Goal: Task Accomplishment & Management: Use online tool/utility

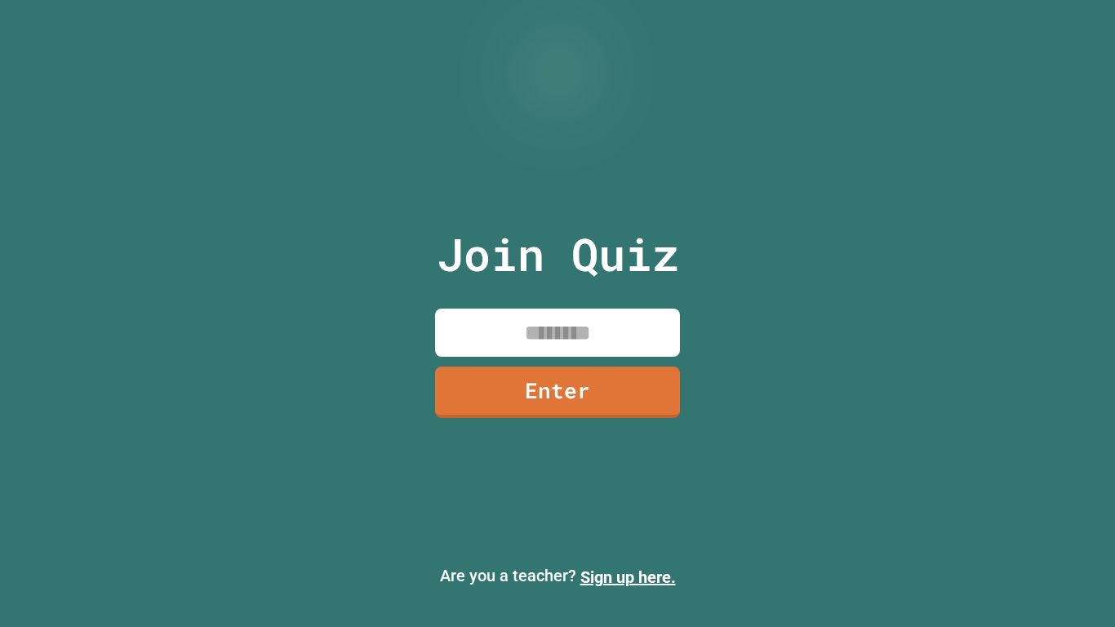
click at [663, 332] on input at bounding box center [557, 333] width 245 height 48
type input "********"
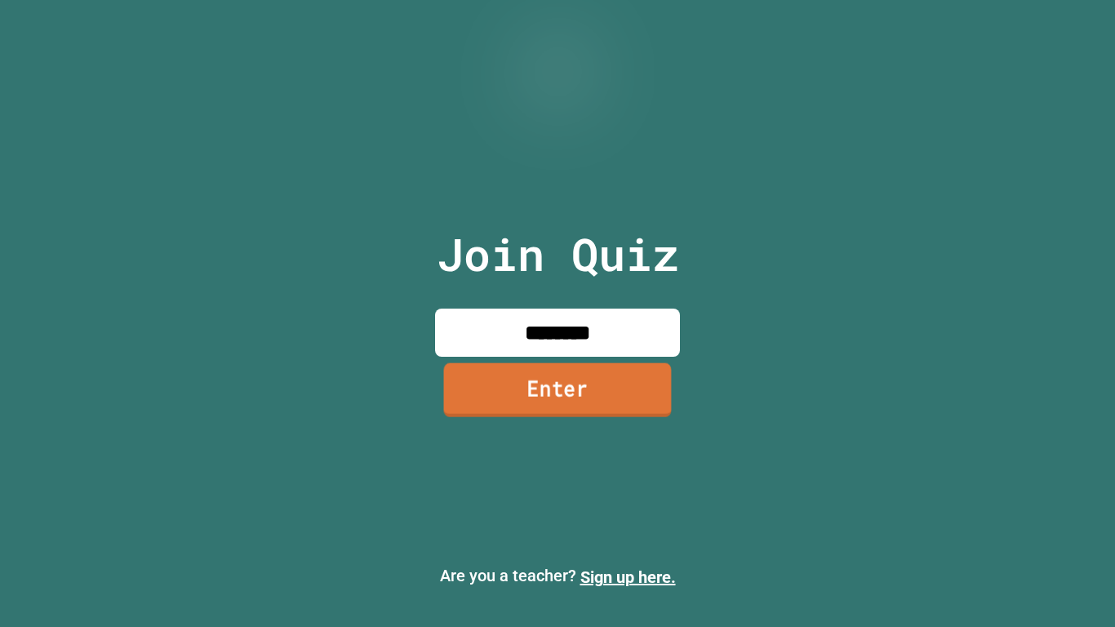
click at [594, 369] on link "Enter" at bounding box center [558, 390] width 228 height 54
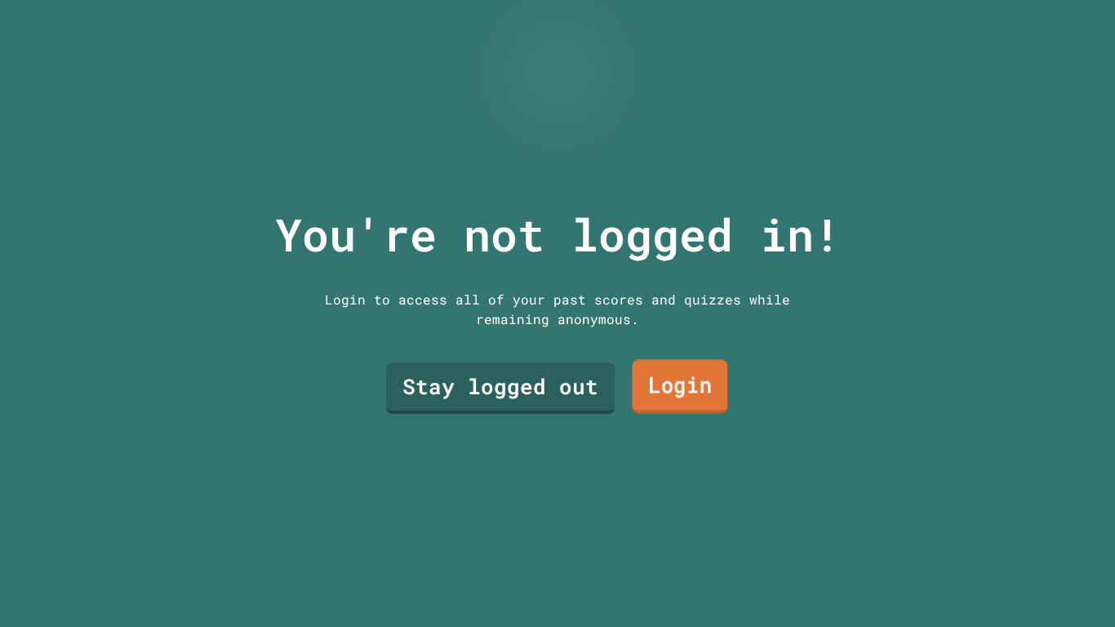
click at [663, 381] on link "Login" at bounding box center [680, 386] width 96 height 54
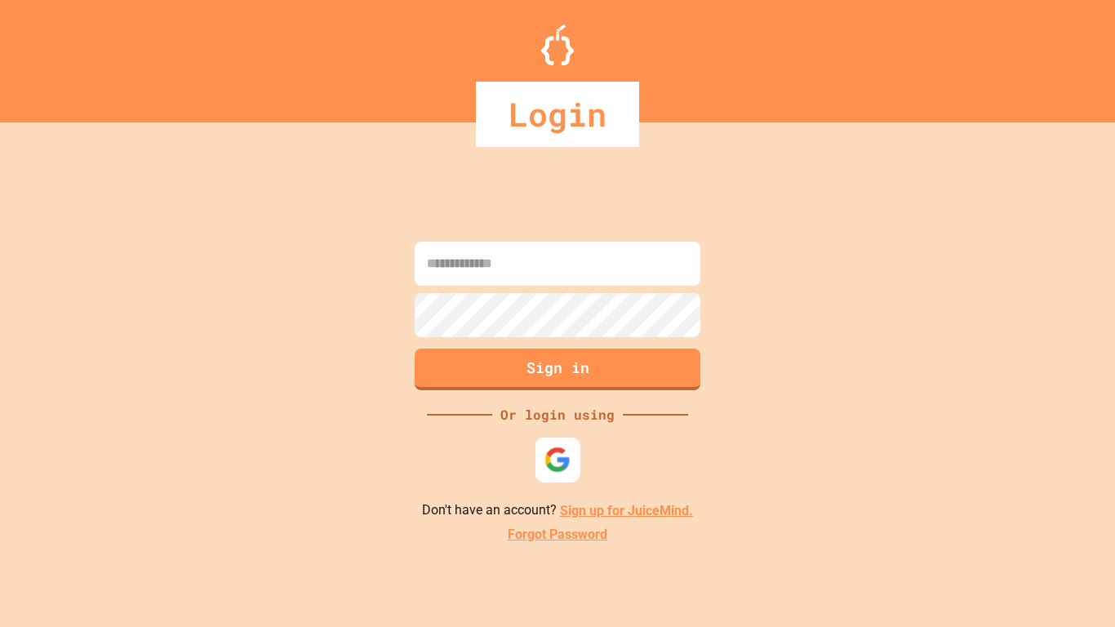
click at [562, 457] on img at bounding box center [558, 460] width 27 height 27
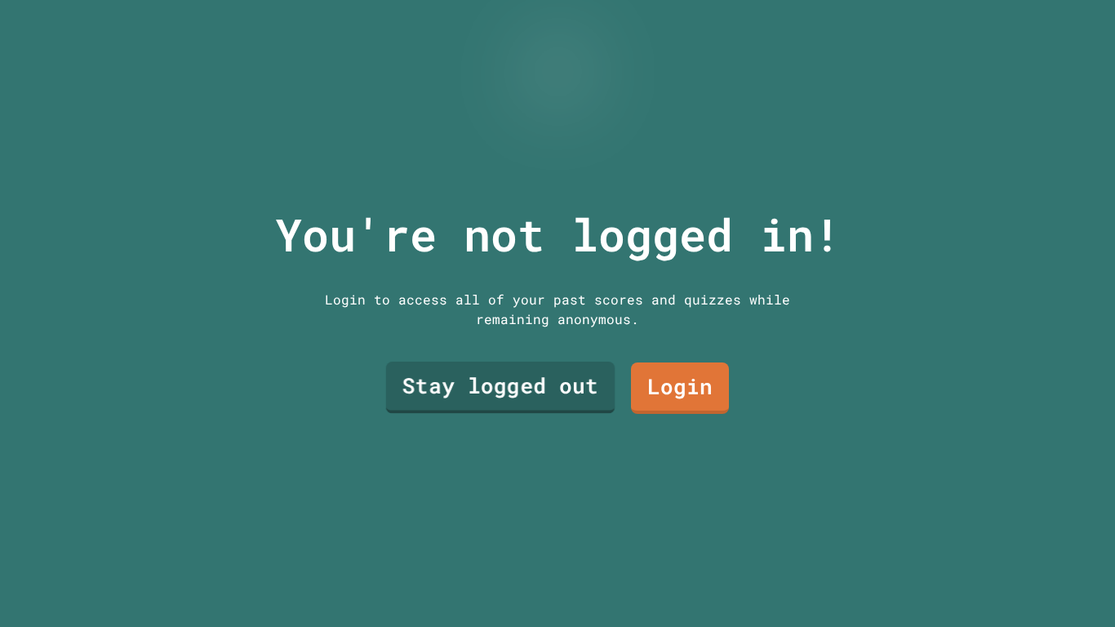
click at [522, 373] on link "Stay logged out" at bounding box center [500, 388] width 229 height 52
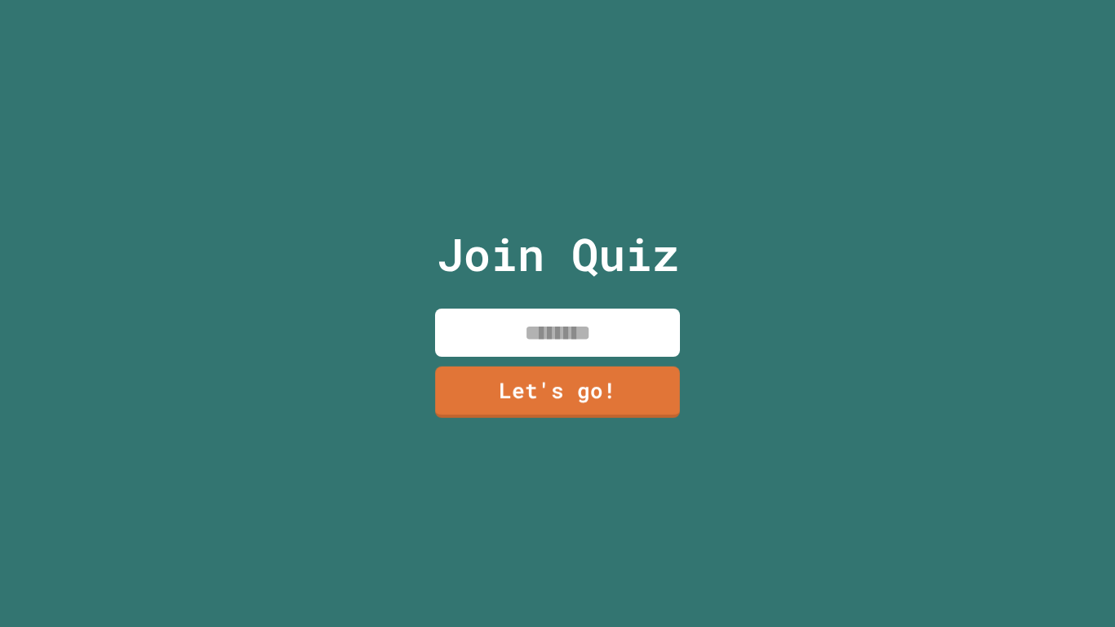
click at [588, 333] on input at bounding box center [557, 333] width 245 height 48
type input "*"
type input "**********"
click at [572, 392] on link "Let's go!" at bounding box center [558, 391] width 249 height 54
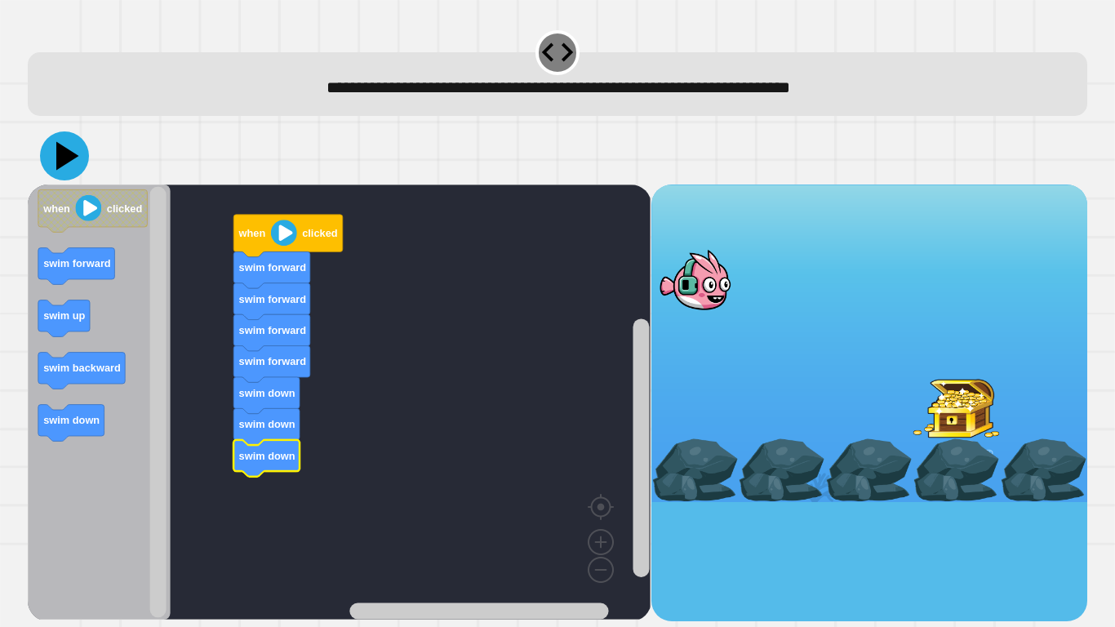
click at [66, 168] on icon at bounding box center [64, 155] width 49 height 49
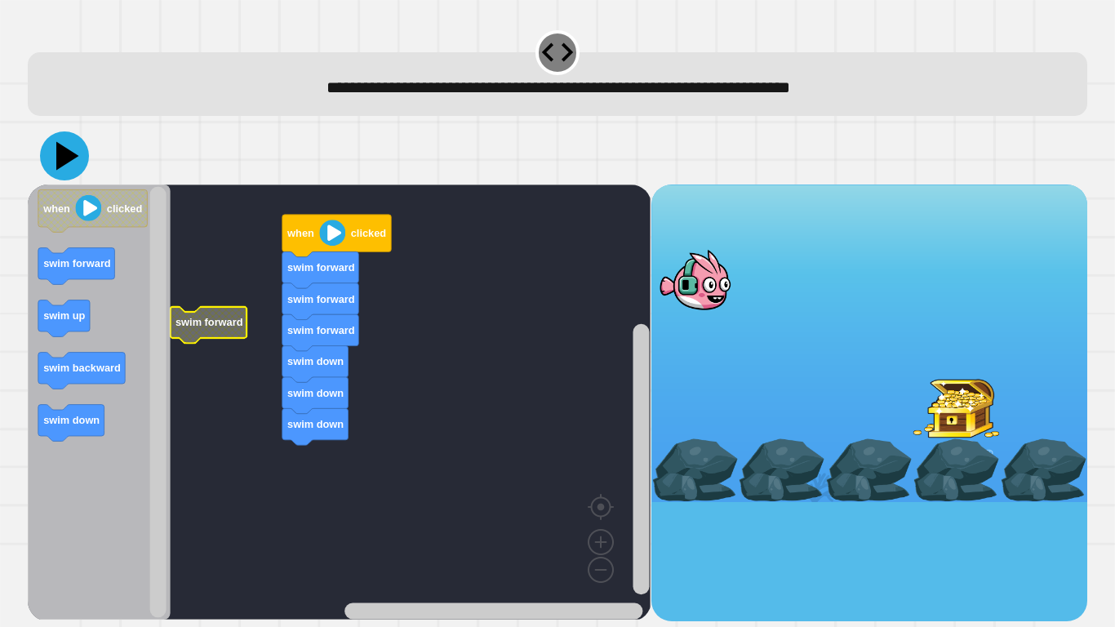
click at [64, 148] on icon at bounding box center [64, 155] width 49 height 49
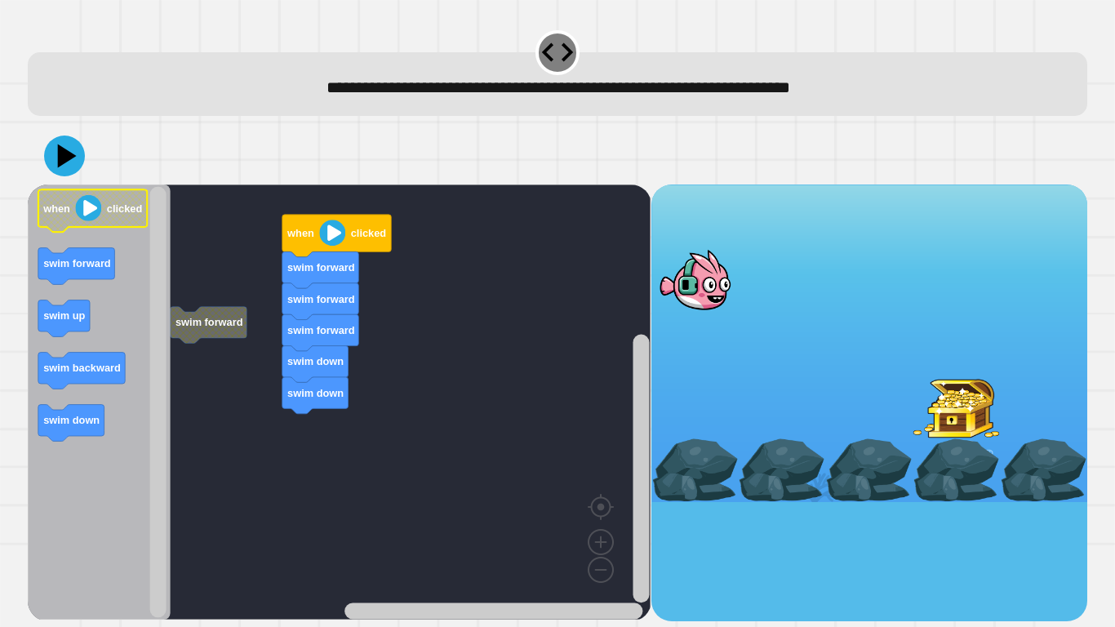
click at [87, 219] on image "Blockly Workspace" at bounding box center [89, 208] width 26 height 26
click at [74, 146] on icon at bounding box center [64, 155] width 49 height 49
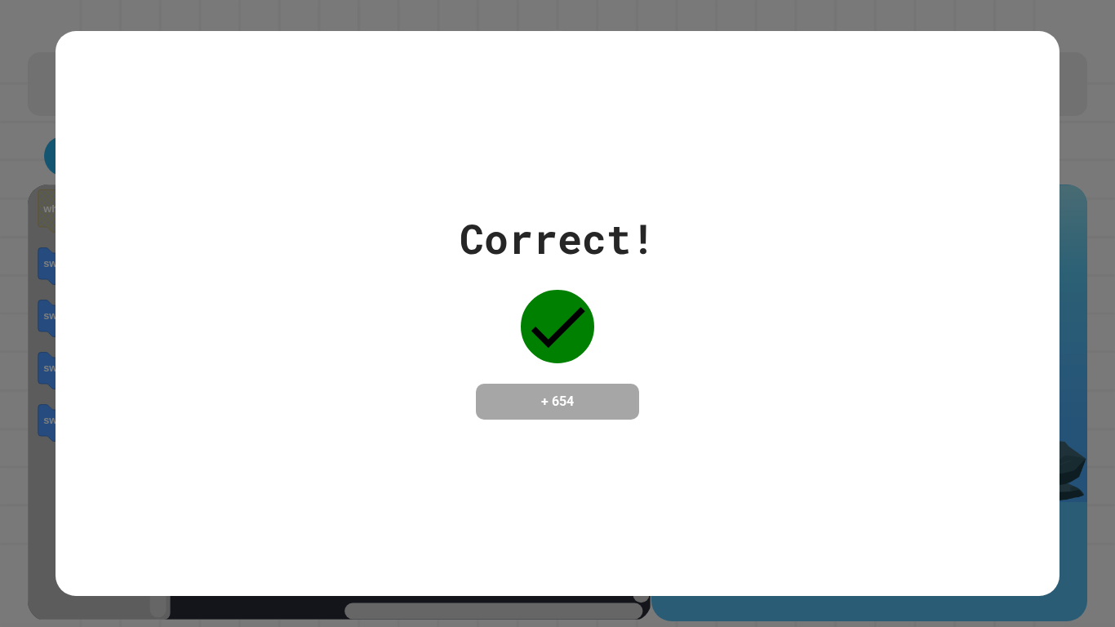
click at [573, 392] on h4 "+ 654" at bounding box center [557, 402] width 131 height 20
click at [328, 332] on div "Correct! + 654" at bounding box center [558, 313] width 1004 height 211
click at [328, 331] on div "Correct! + 654" at bounding box center [558, 313] width 1004 height 211
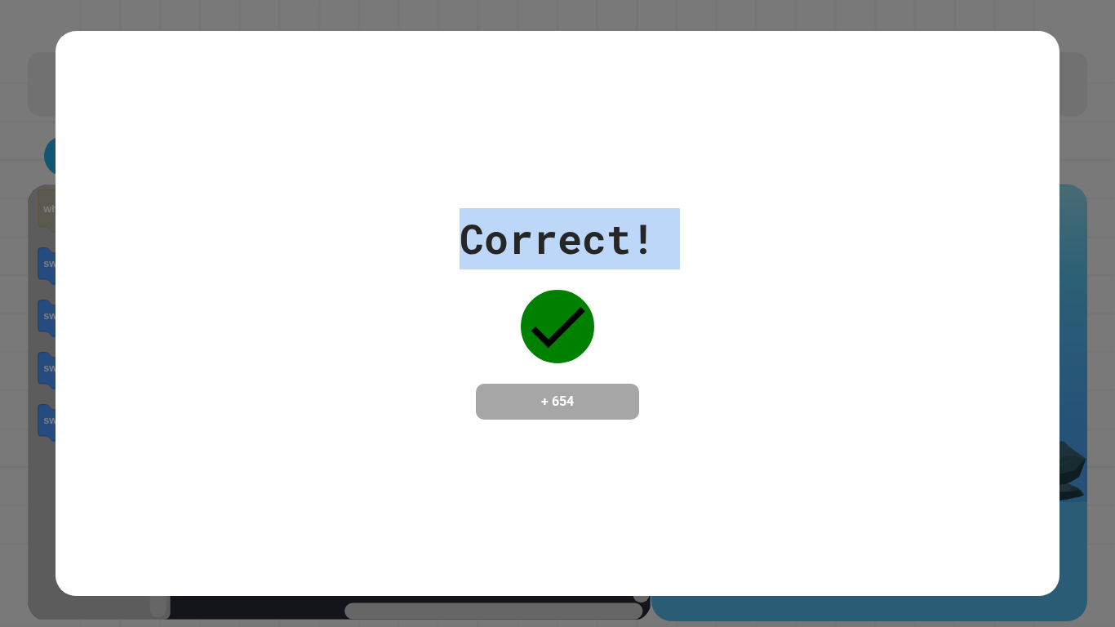
drag, startPoint x: 328, startPoint y: 331, endPoint x: 367, endPoint y: 336, distance: 38.7
click at [331, 332] on div "Correct! + 654" at bounding box center [558, 313] width 1004 height 211
click at [409, 359] on div "Correct! + 654" at bounding box center [558, 313] width 1004 height 211
click at [6, 334] on div "Correct! + 654" at bounding box center [557, 313] width 1115 height 627
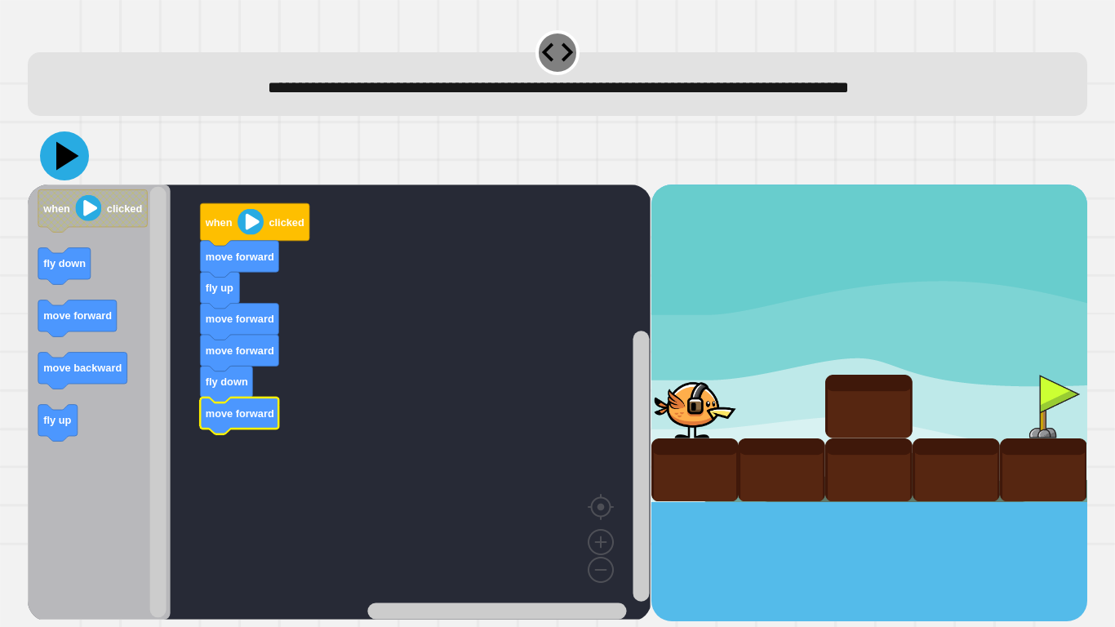
click at [63, 159] on icon at bounding box center [67, 156] width 23 height 29
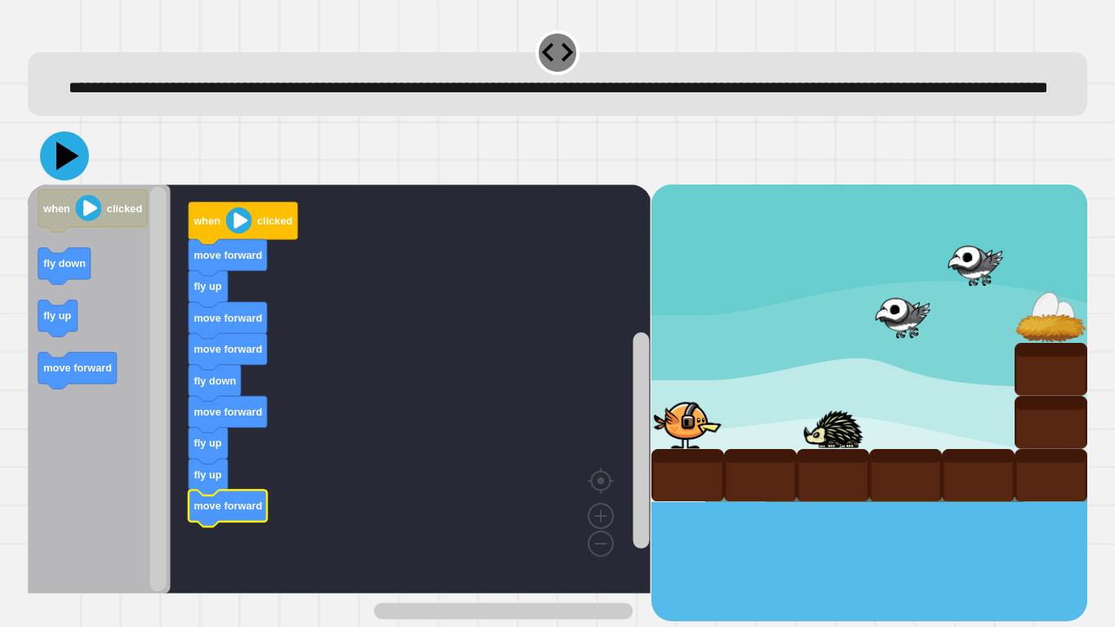
click at [71, 180] on icon at bounding box center [64, 155] width 49 height 49
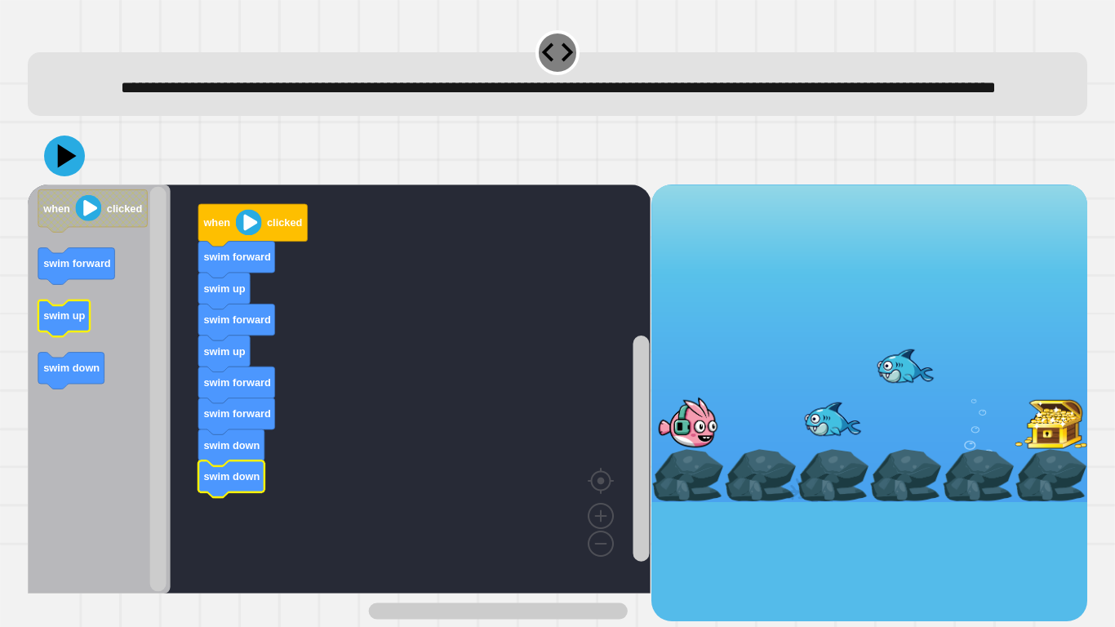
click at [82, 360] on icon "when clicked swim forward swim up swim down" at bounding box center [99, 389] width 143 height 409
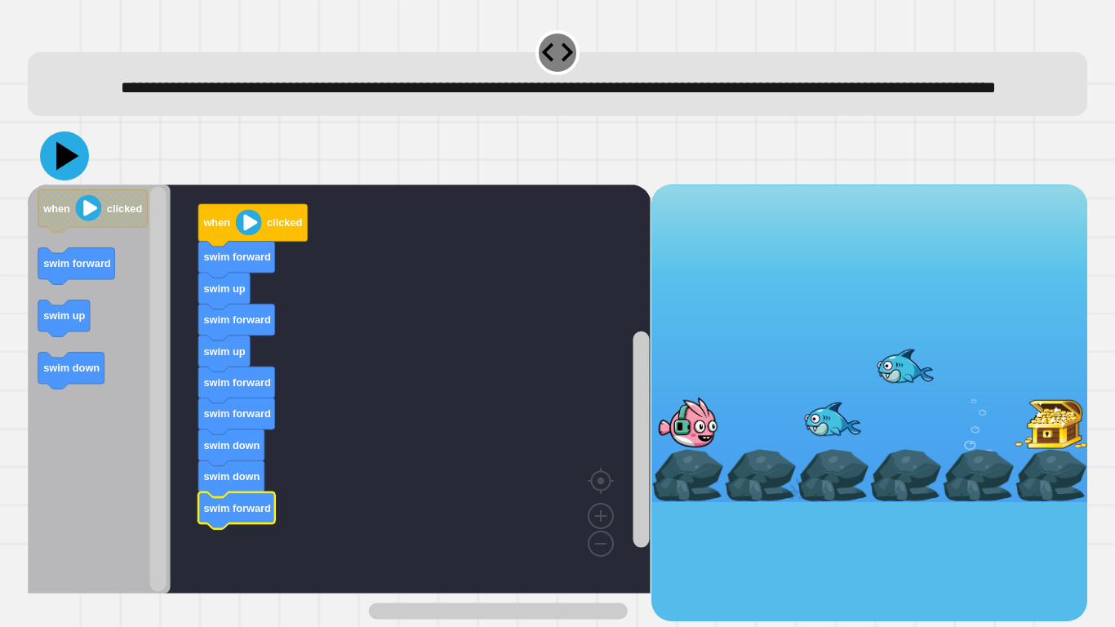
click at [77, 180] on icon at bounding box center [64, 155] width 49 height 49
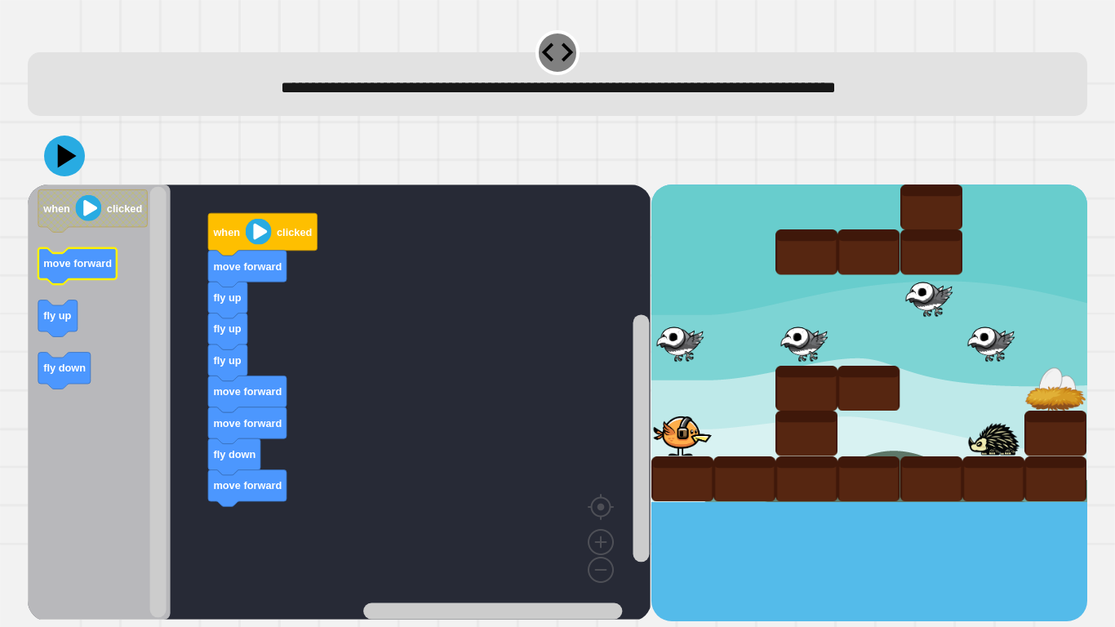
click at [78, 269] on text "move forward" at bounding box center [77, 263] width 69 height 12
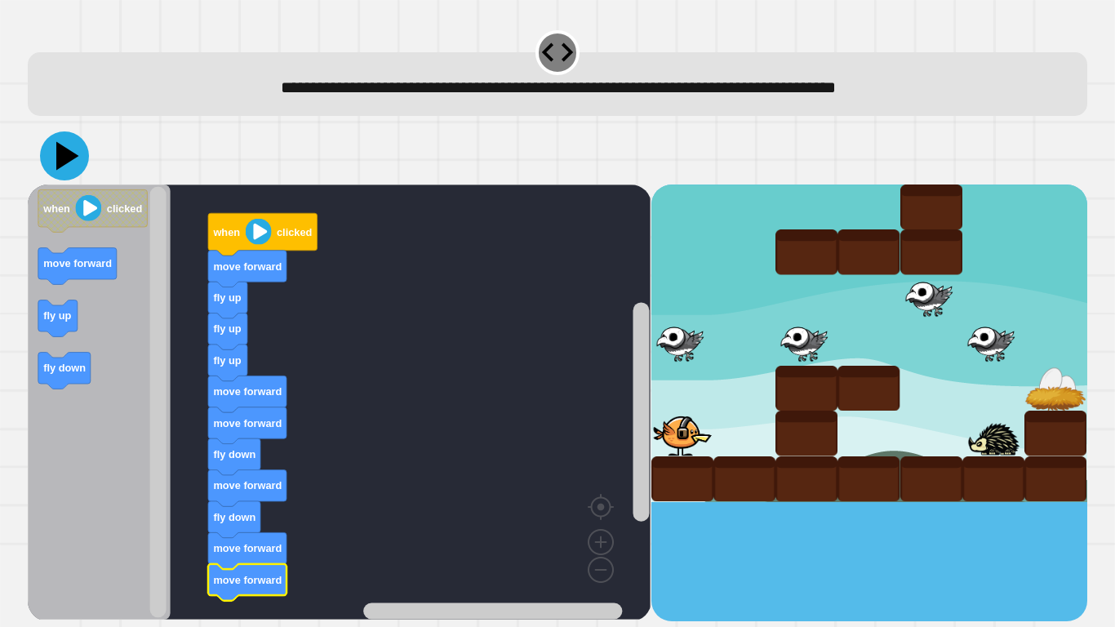
click at [76, 169] on icon at bounding box center [64, 155] width 49 height 49
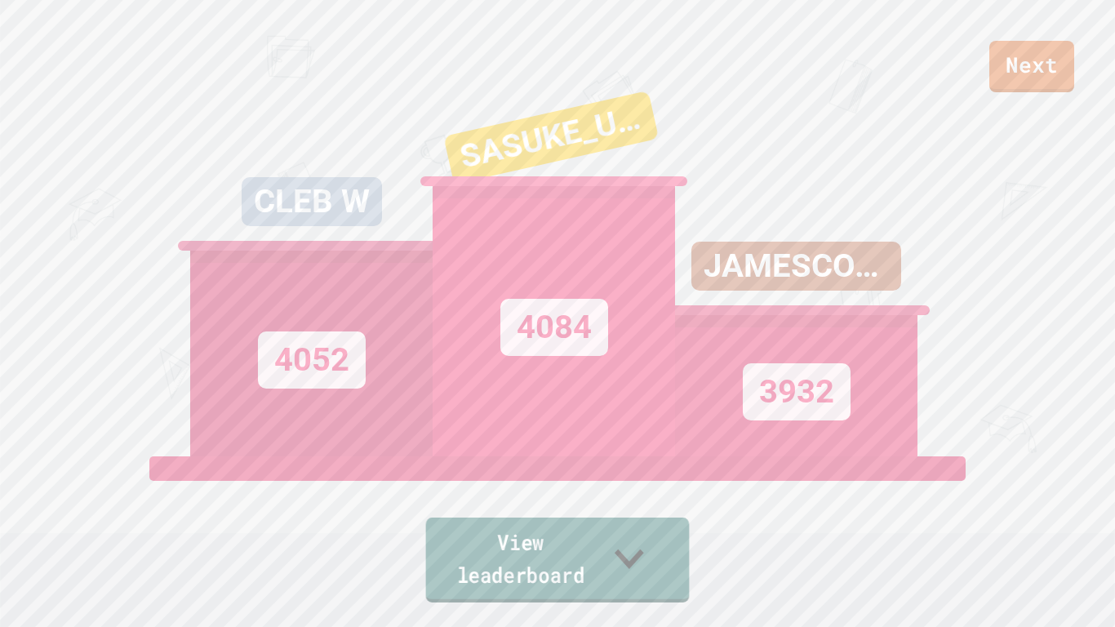
click at [599, 570] on link "View leaderboard" at bounding box center [558, 560] width 264 height 85
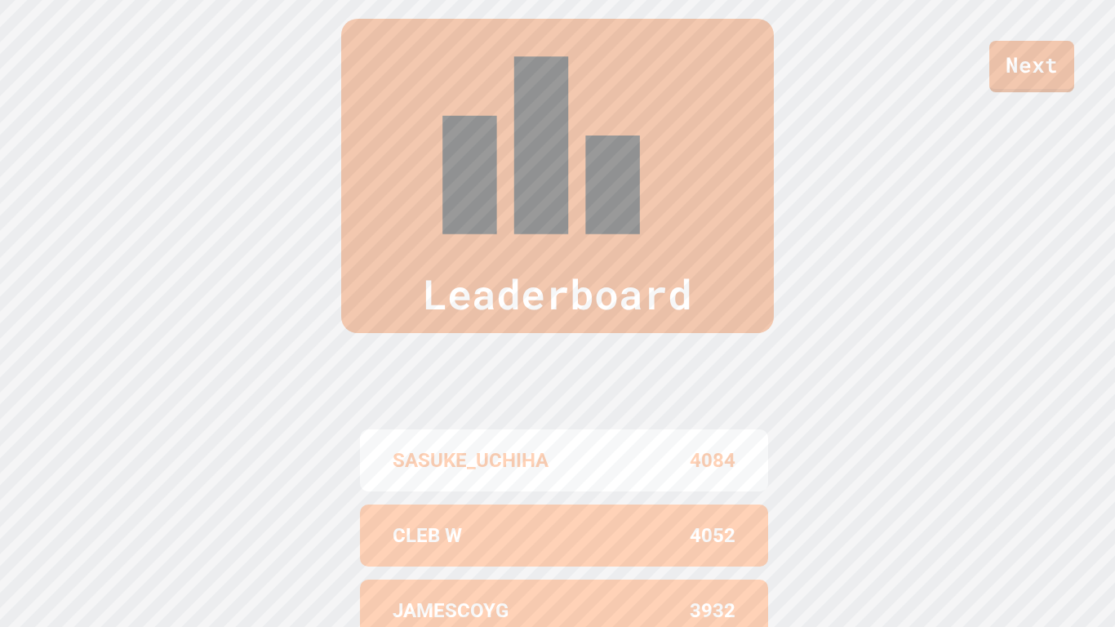
scroll to position [670, 0]
